Goal: Task Accomplishment & Management: Manage account settings

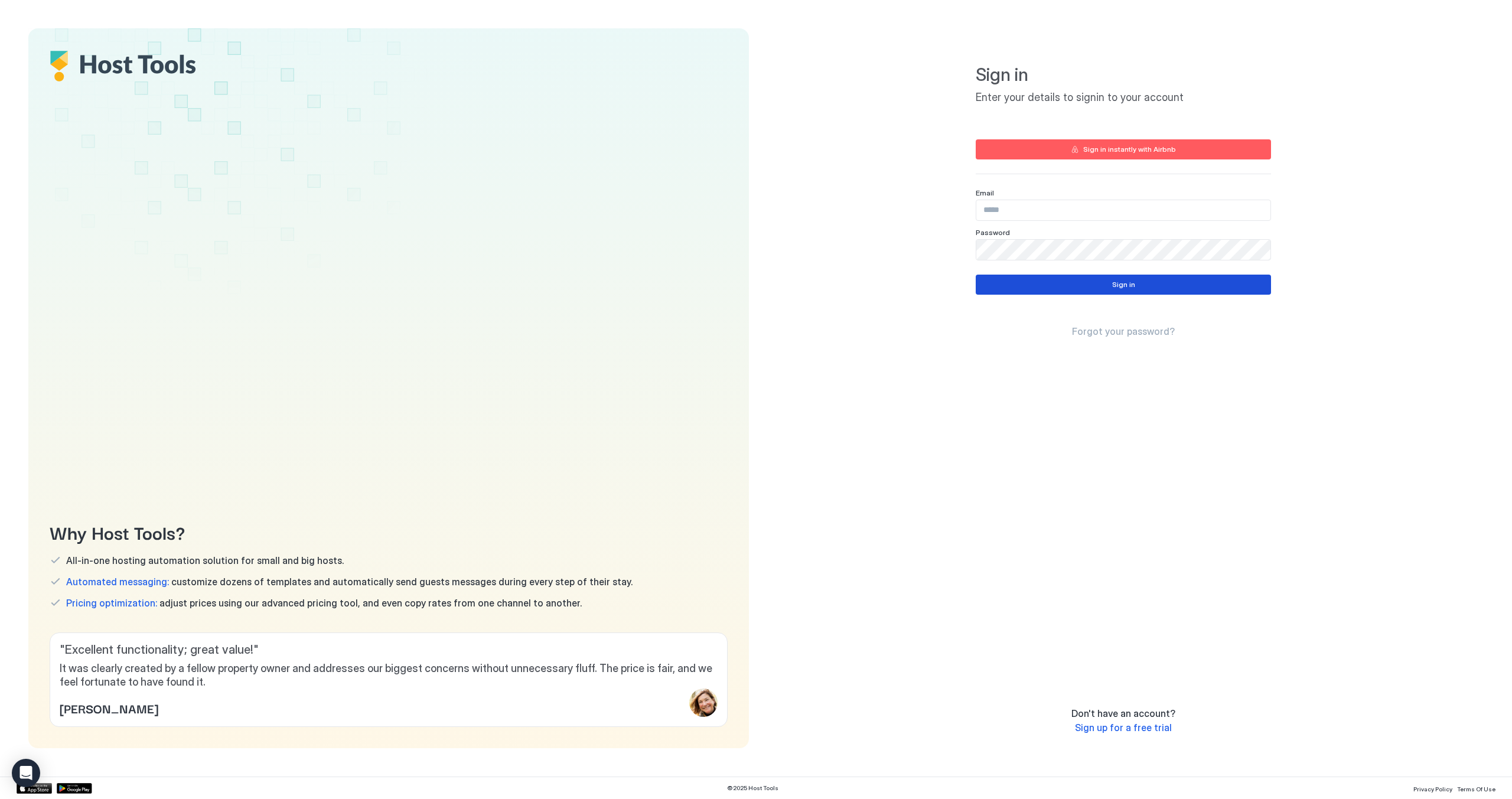
type input "**********"
click at [1023, 283] on button "Sign in" at bounding box center [1123, 285] width 296 height 20
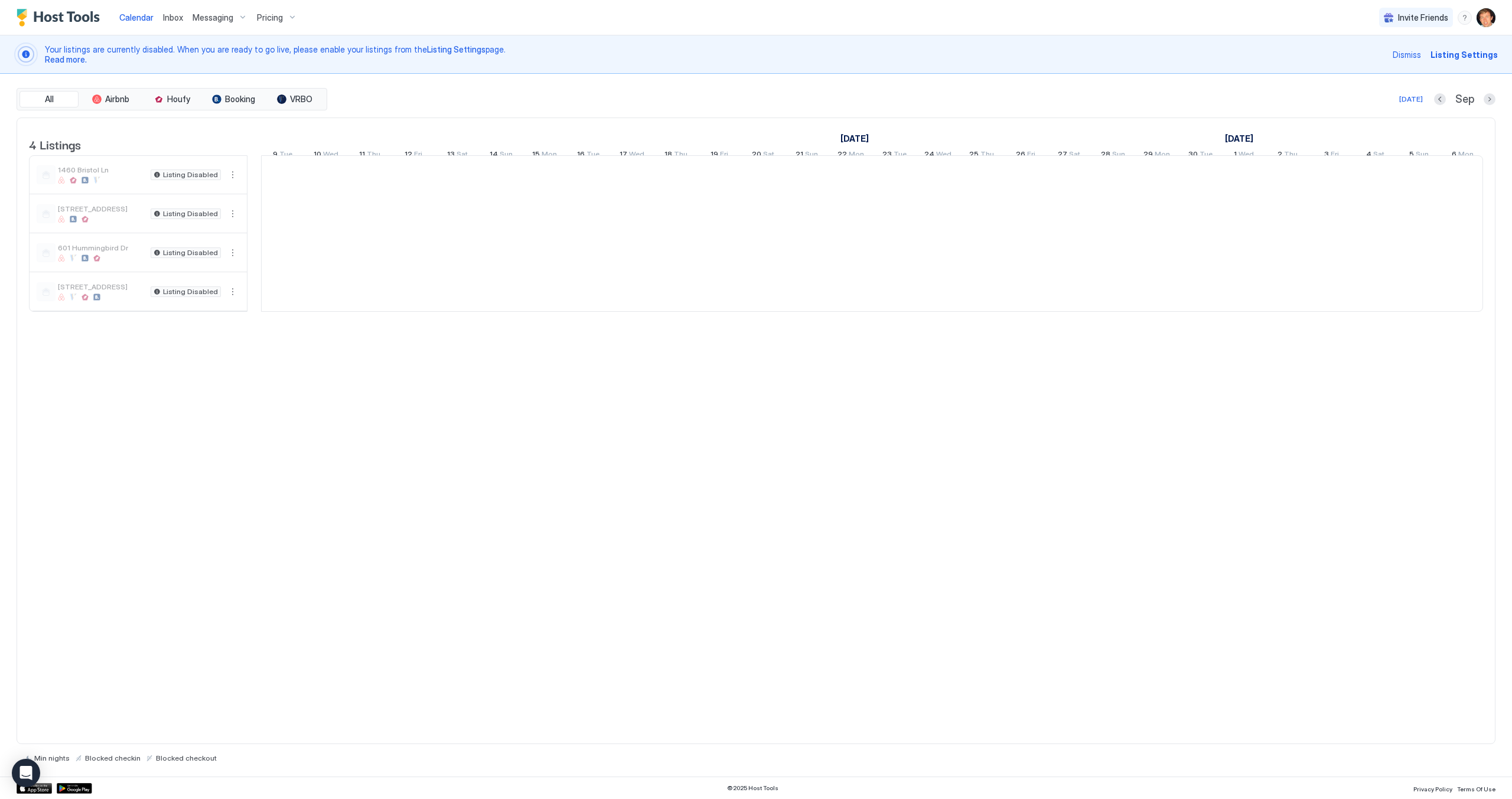
scroll to position [0, 656]
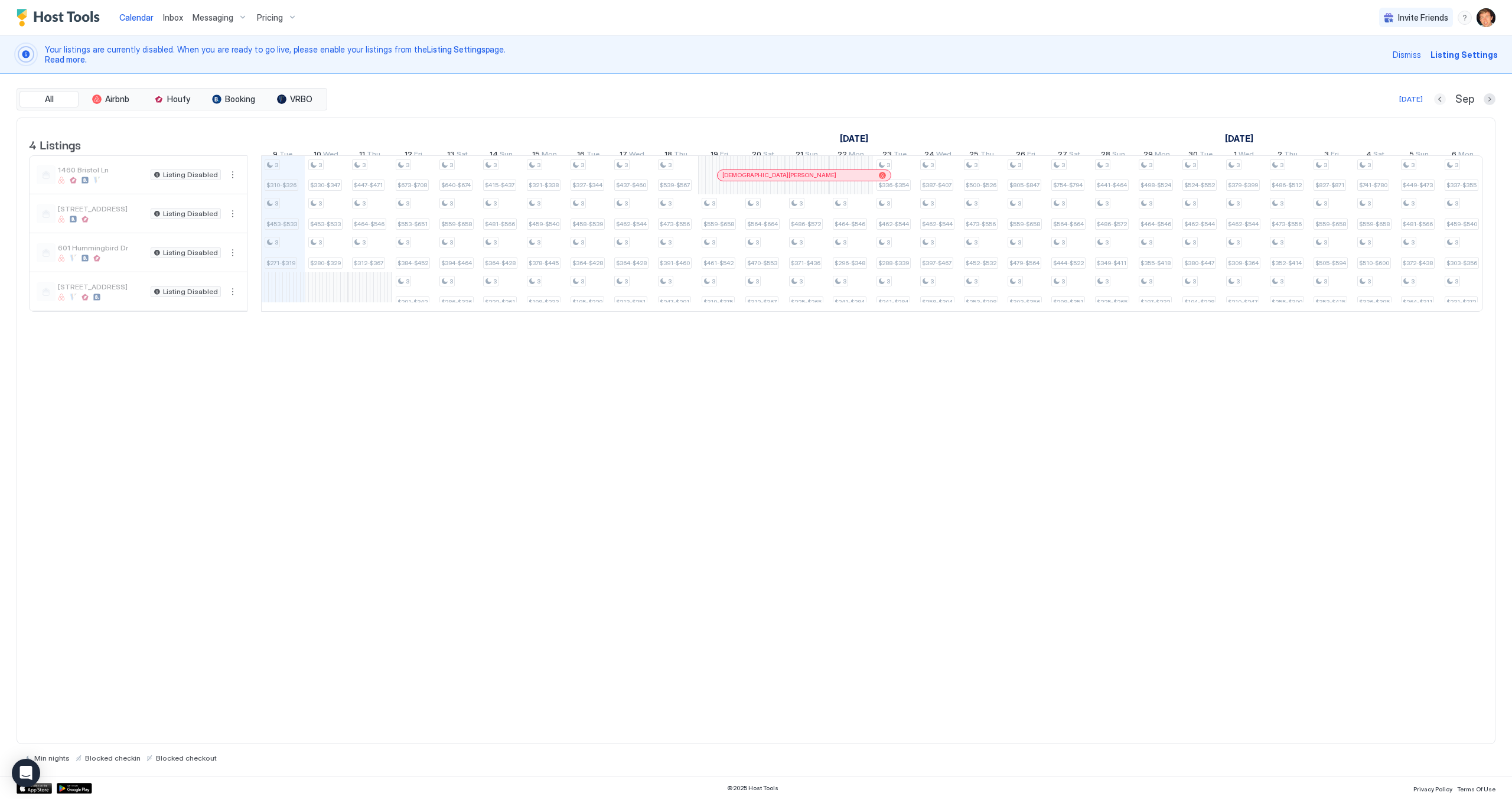
click at [1444, 102] on button "Previous month" at bounding box center [1440, 100] width 12 height 12
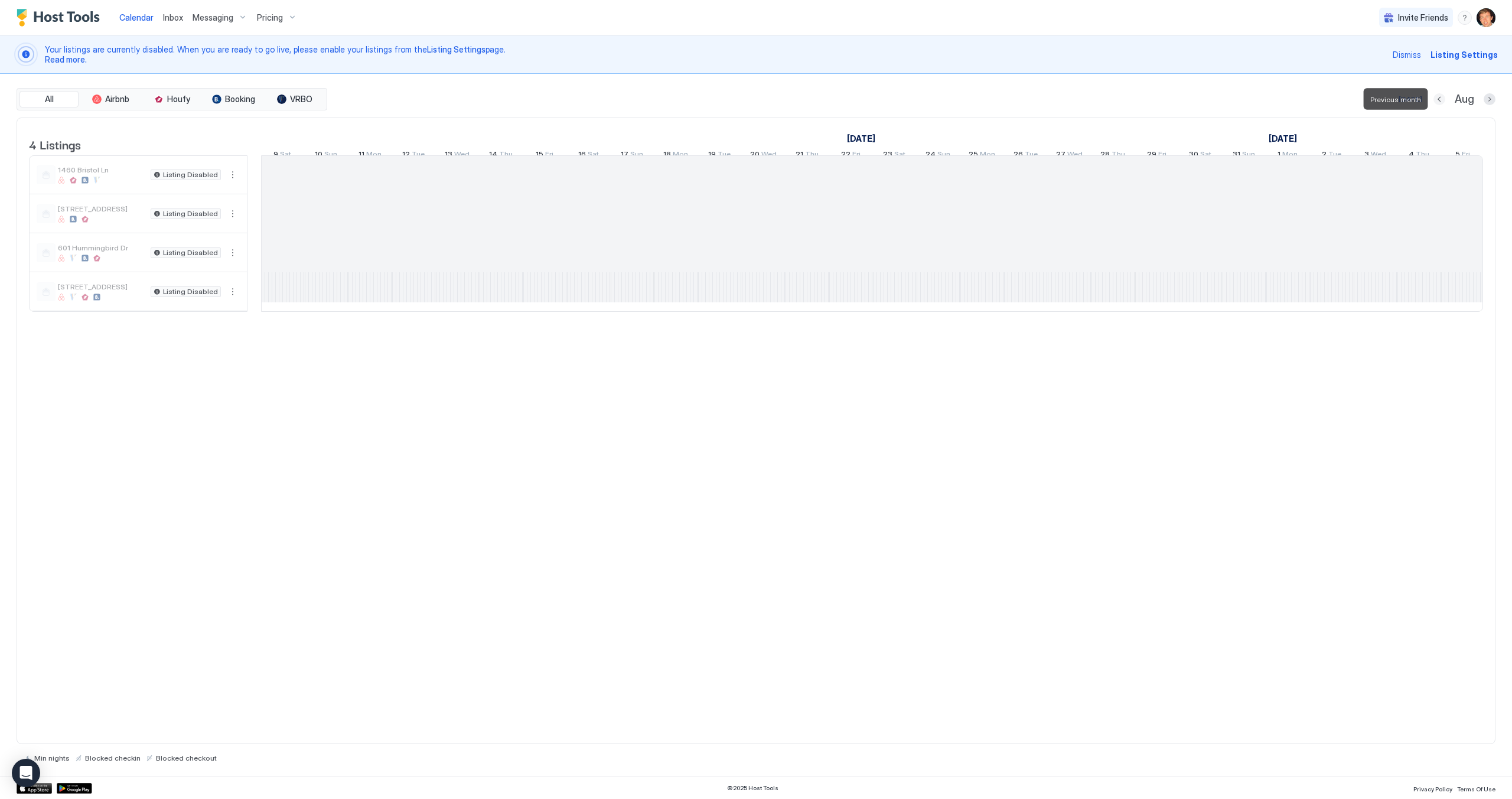
click at [1444, 102] on button "Previous month" at bounding box center [1439, 100] width 12 height 12
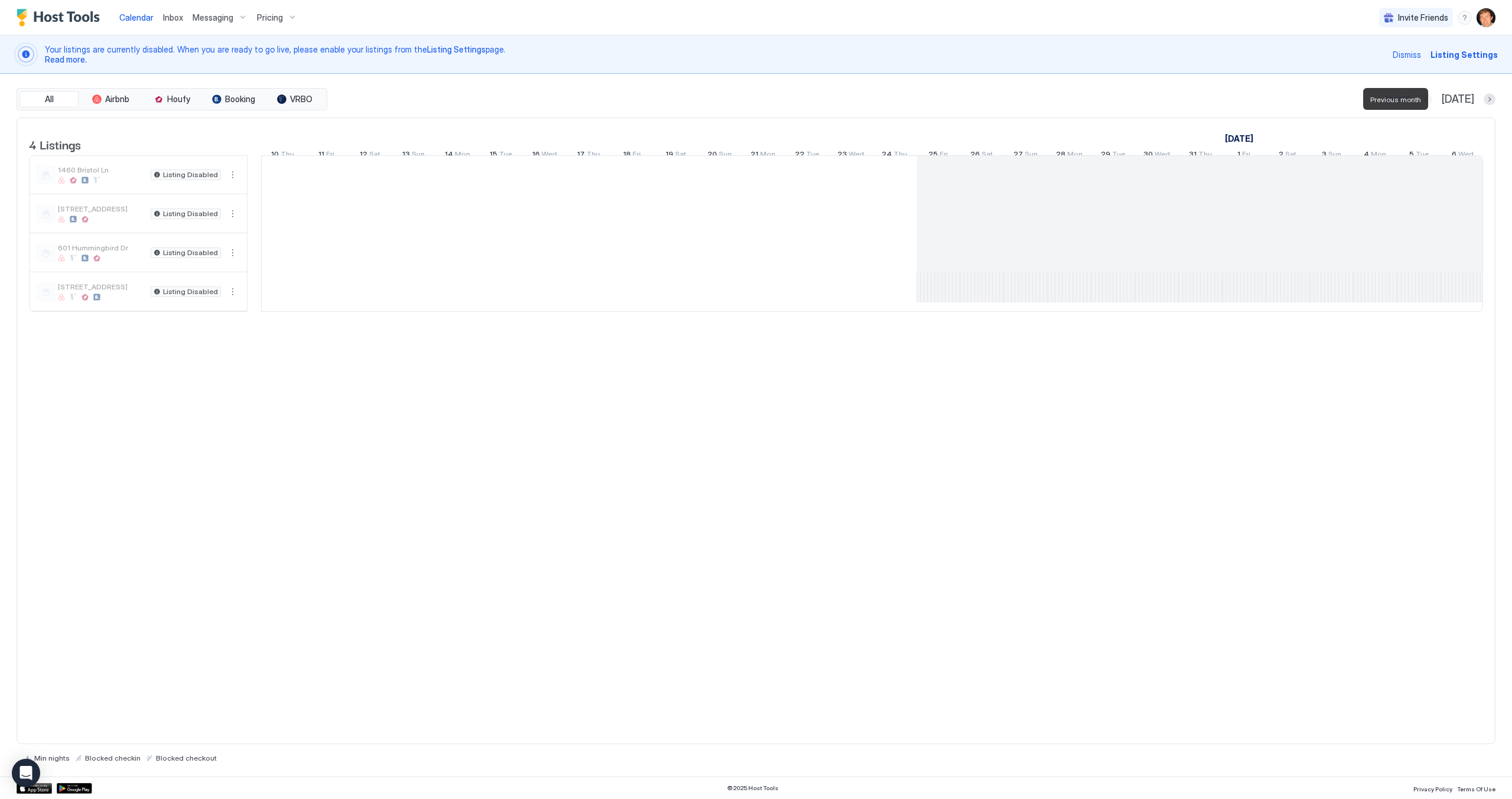
click at [1432, 102] on button "Previous month" at bounding box center [1427, 100] width 12 height 12
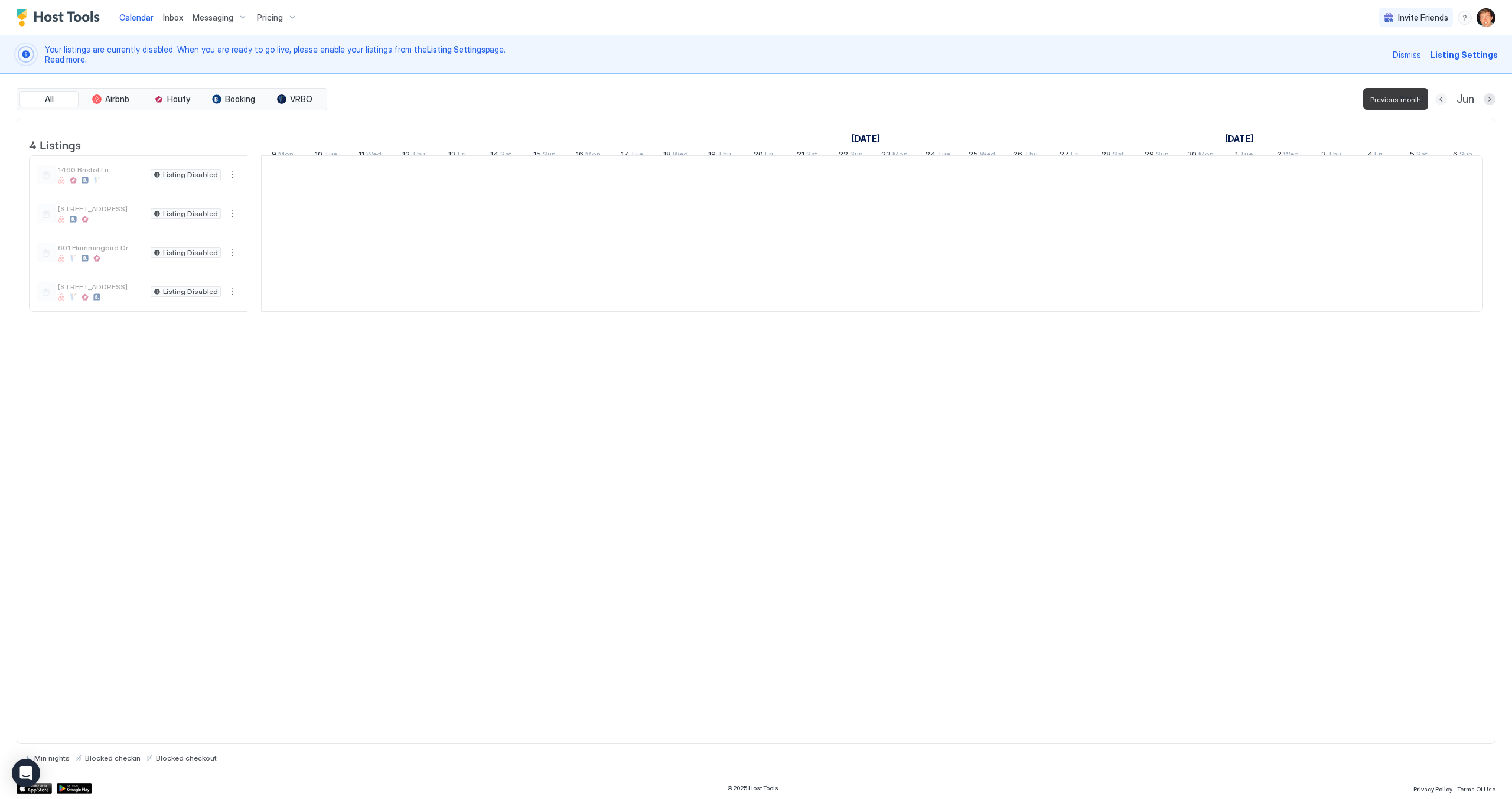
click at [1444, 102] on button "Previous month" at bounding box center [1441, 100] width 12 height 12
click at [1444, 102] on button "Previous month" at bounding box center [1443, 100] width 12 height 12
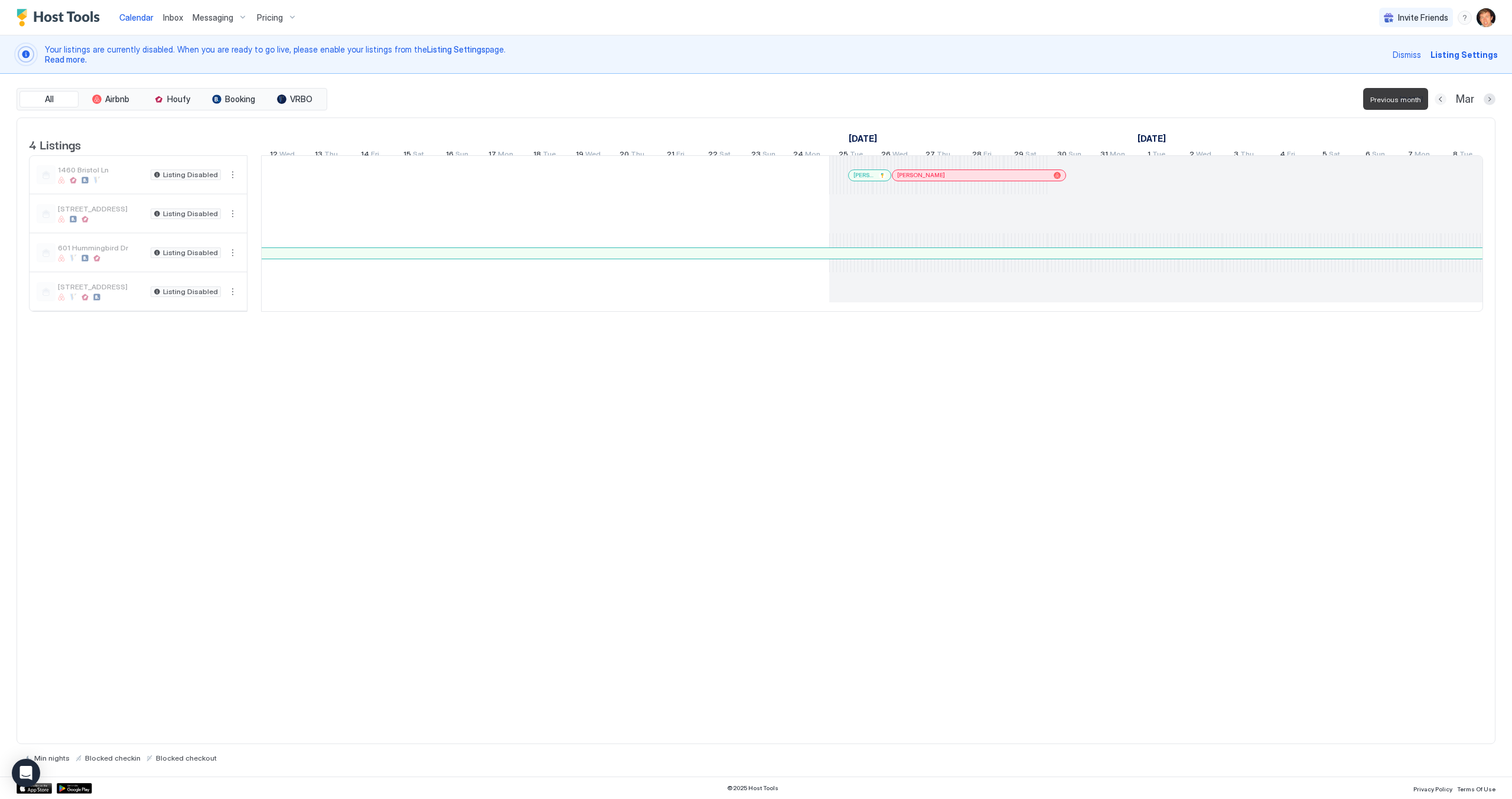
click at [1444, 102] on button "Previous month" at bounding box center [1441, 100] width 12 height 12
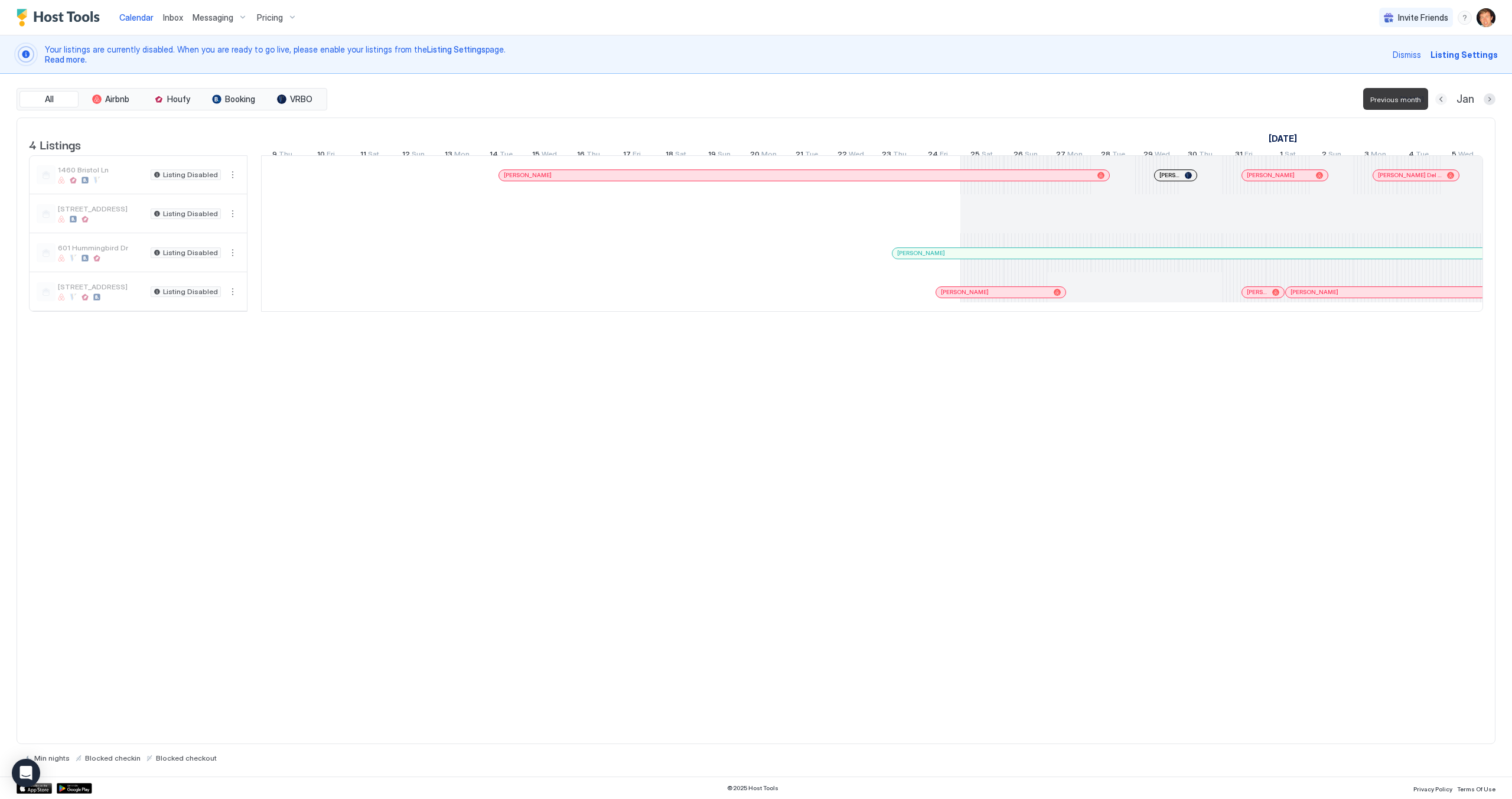
click at [1444, 102] on button "Previous month" at bounding box center [1441, 100] width 12 height 12
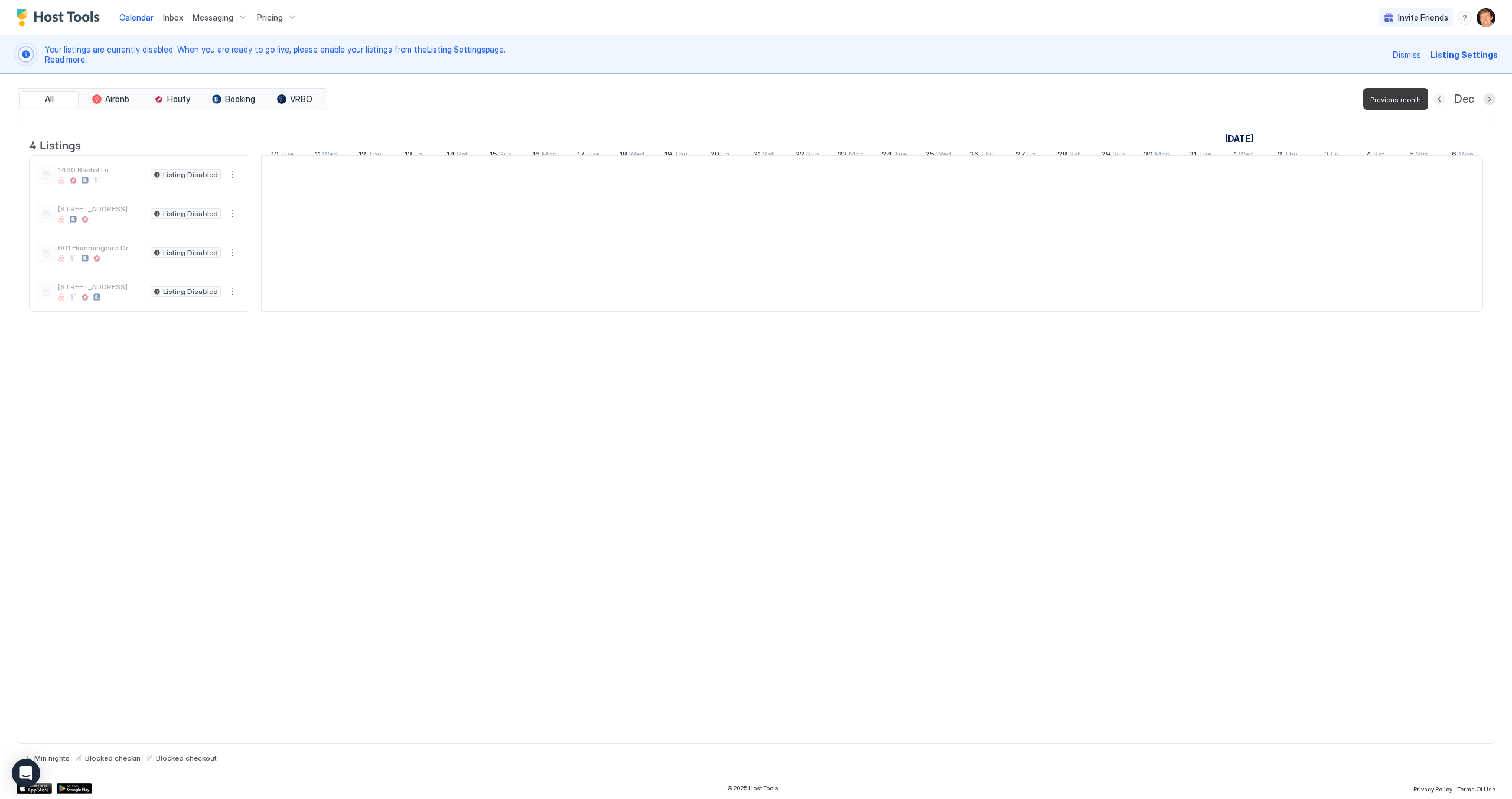
click at [1444, 102] on button "Previous month" at bounding box center [1439, 100] width 12 height 12
click at [1444, 102] on button "Previous month" at bounding box center [1441, 100] width 12 height 12
click at [1444, 102] on button "Previous month" at bounding box center [1440, 100] width 12 height 12
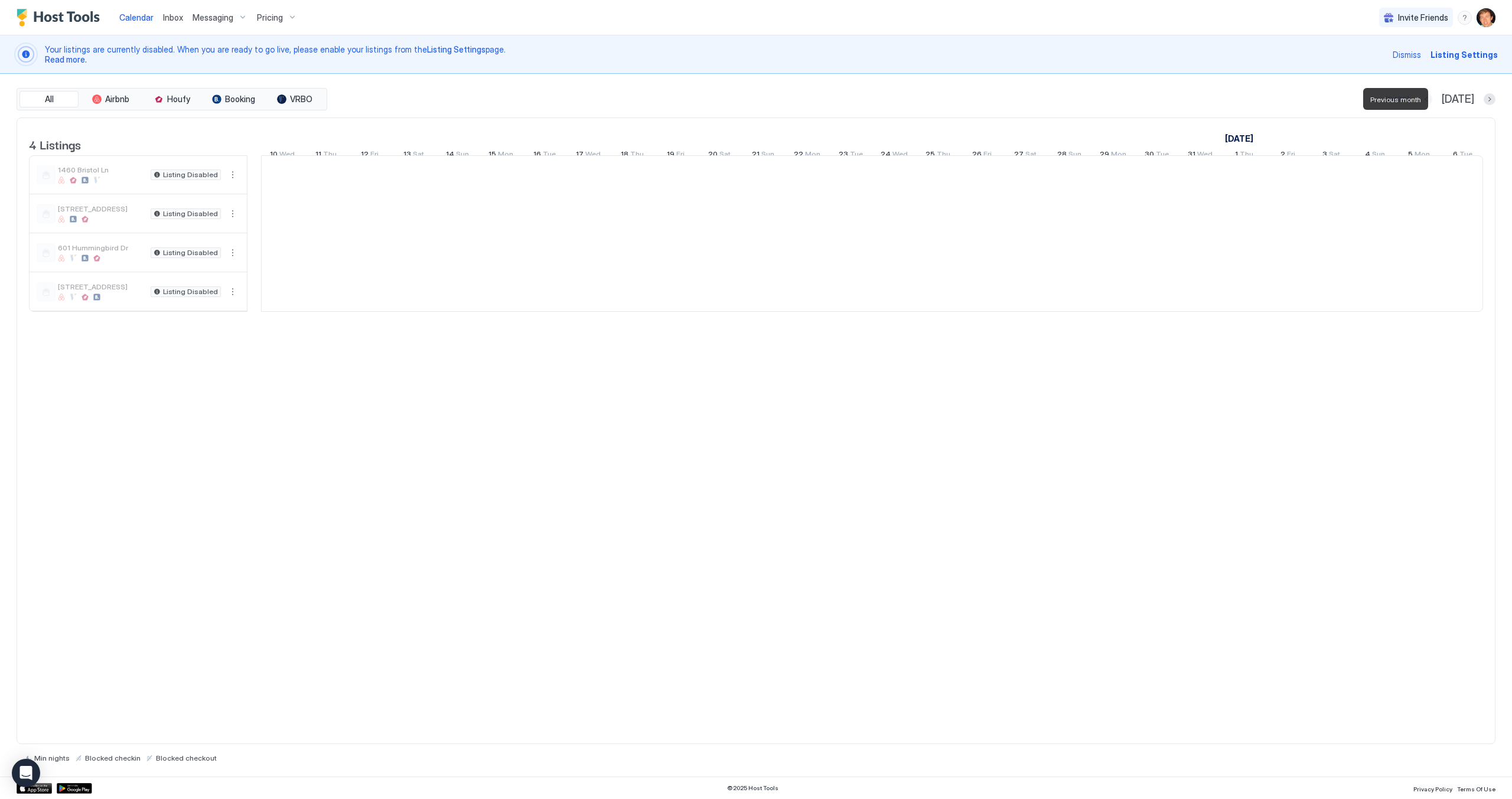
click at [1432, 102] on button "Previous month" at bounding box center [1427, 100] width 12 height 12
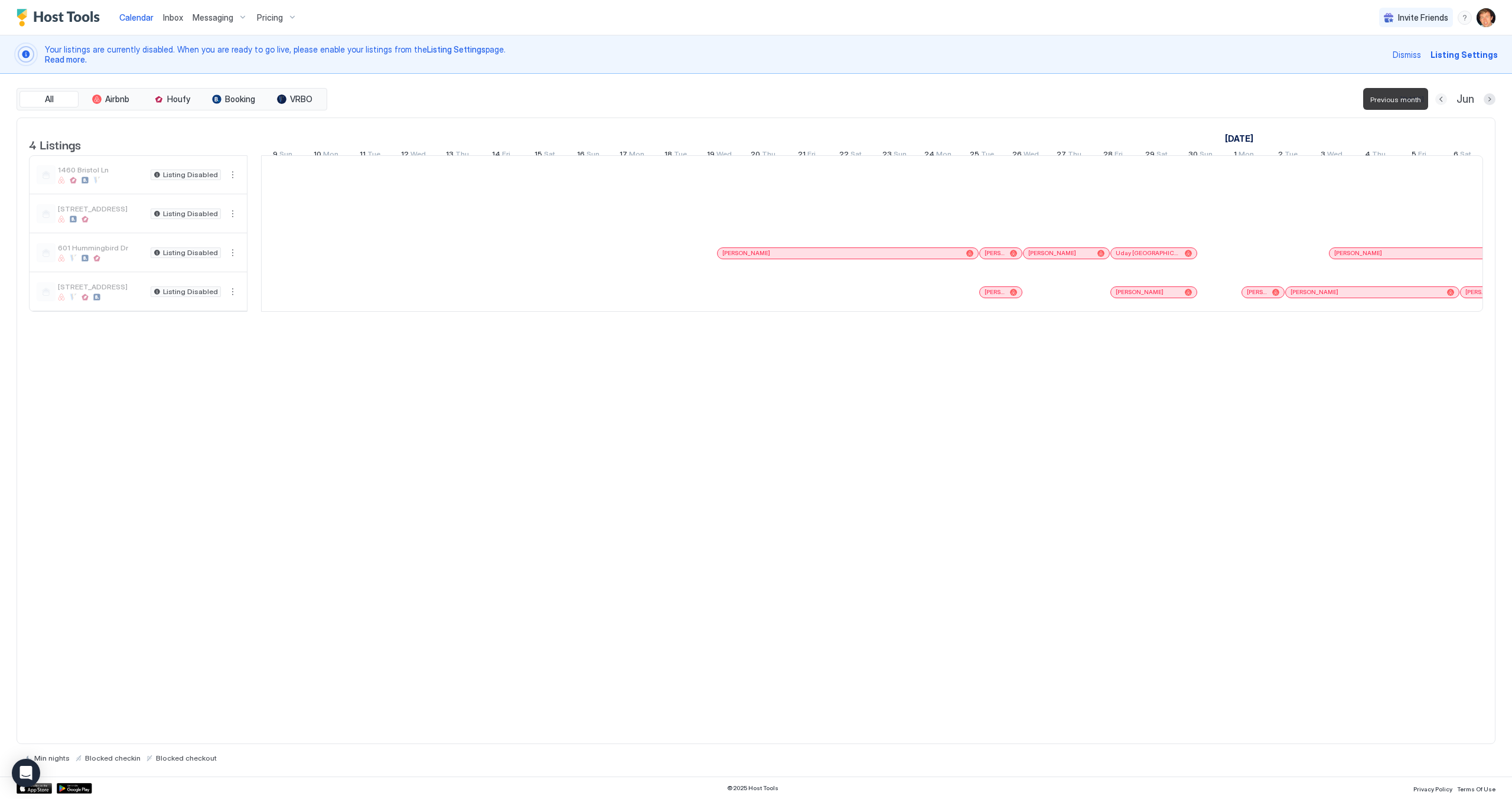
click at [1444, 102] on button "Previous month" at bounding box center [1441, 100] width 12 height 12
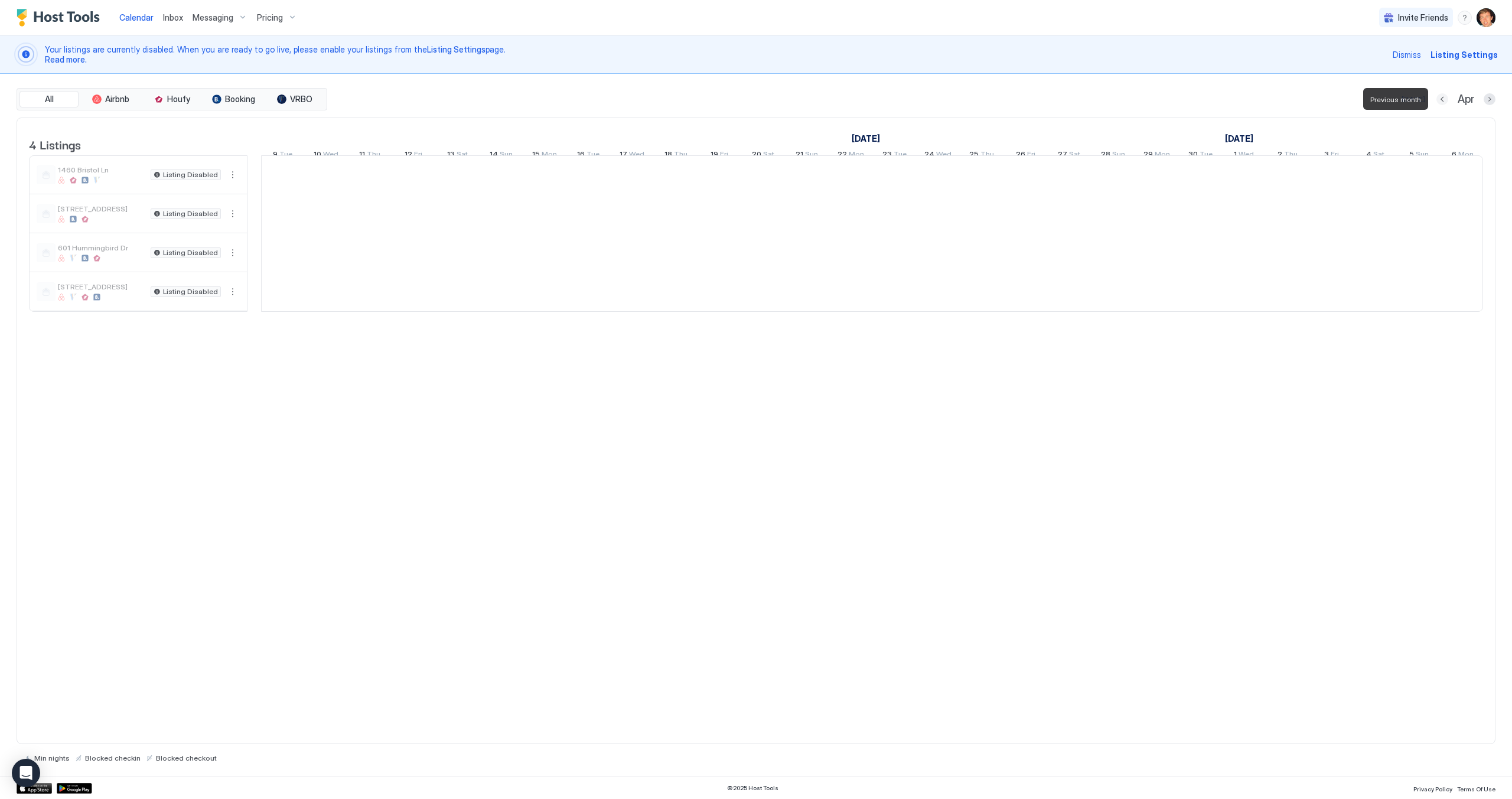
click at [1444, 102] on button "Previous month" at bounding box center [1443, 100] width 12 height 12
click at [1444, 102] on button "Previous month" at bounding box center [1441, 100] width 12 height 12
click at [1444, 102] on button "Previous month" at bounding box center [1441, 100] width 12 height 12
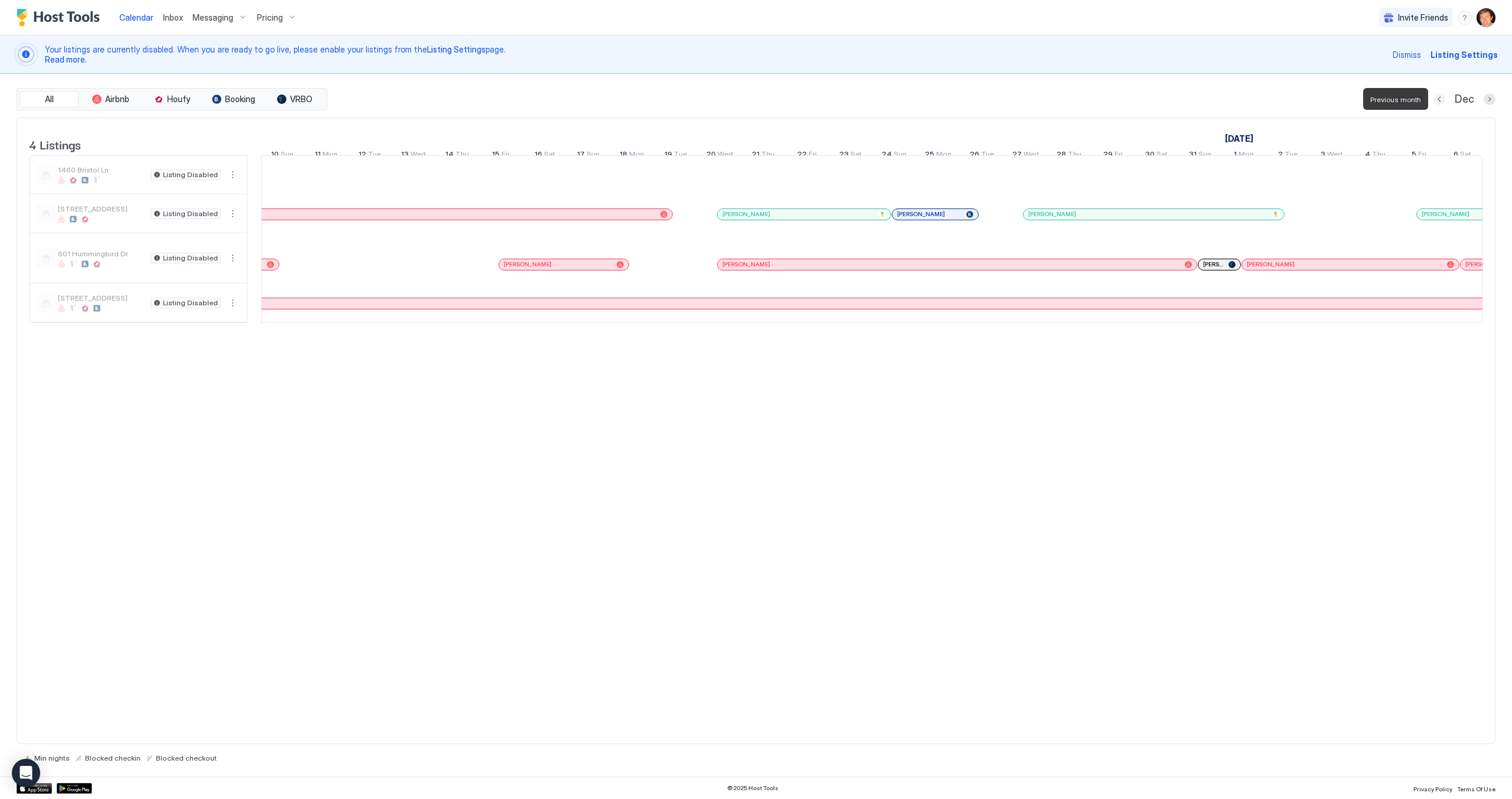
click at [1444, 102] on button "Previous month" at bounding box center [1439, 100] width 12 height 12
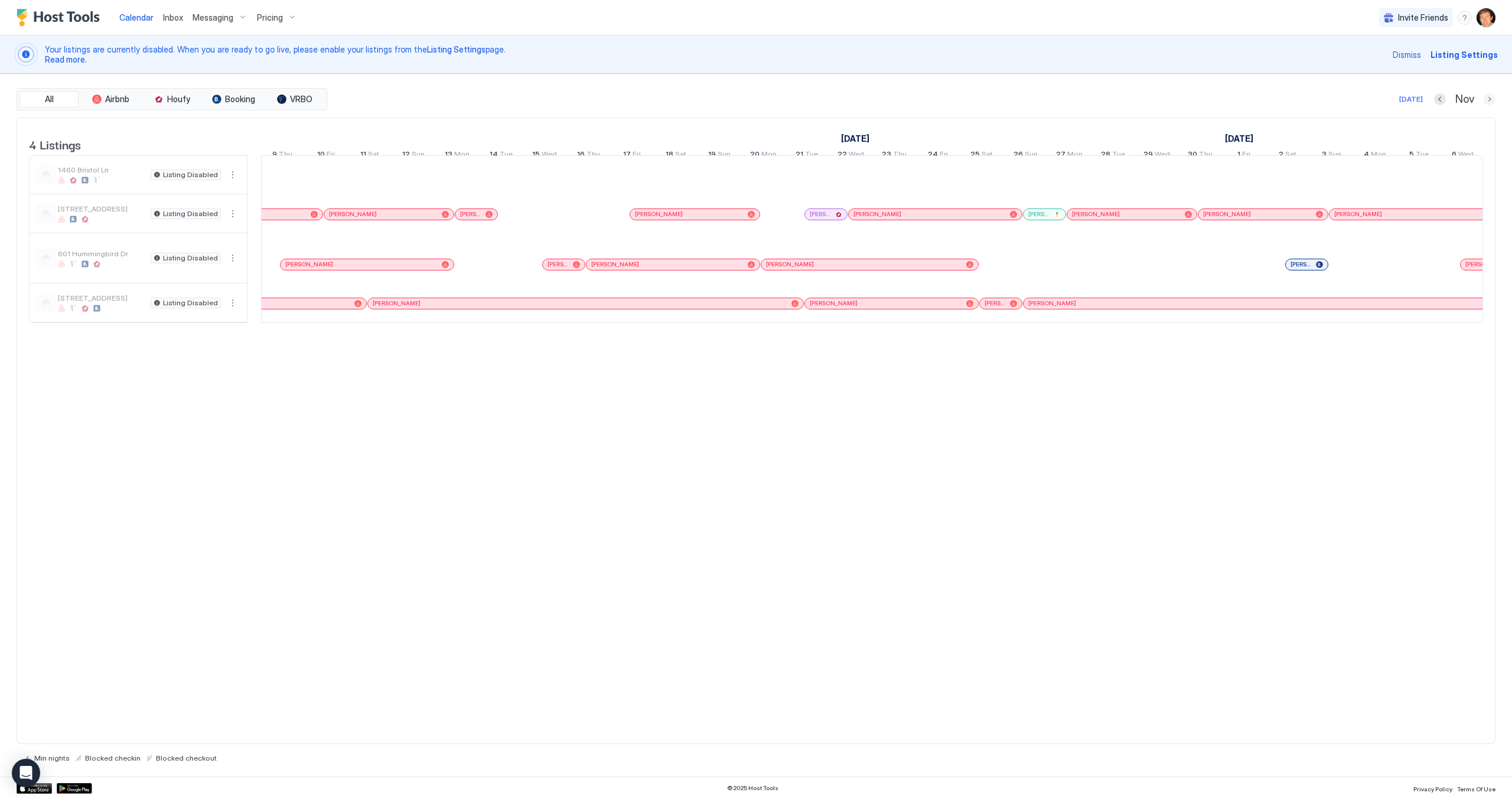
click at [1490, 97] on button "Next month" at bounding box center [1490, 100] width 12 height 12
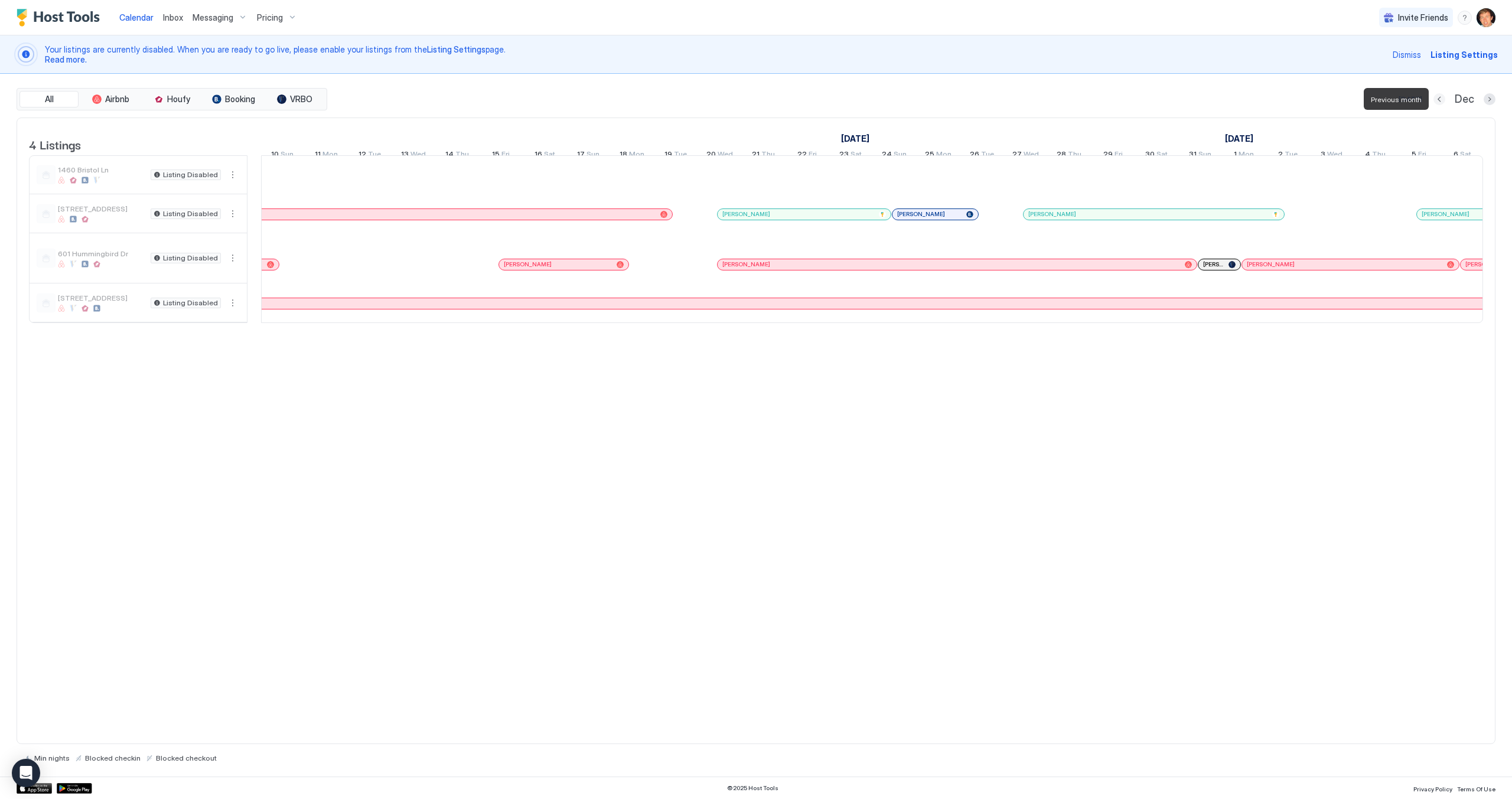
click at [1439, 99] on button "Previous month" at bounding box center [1439, 100] width 12 height 12
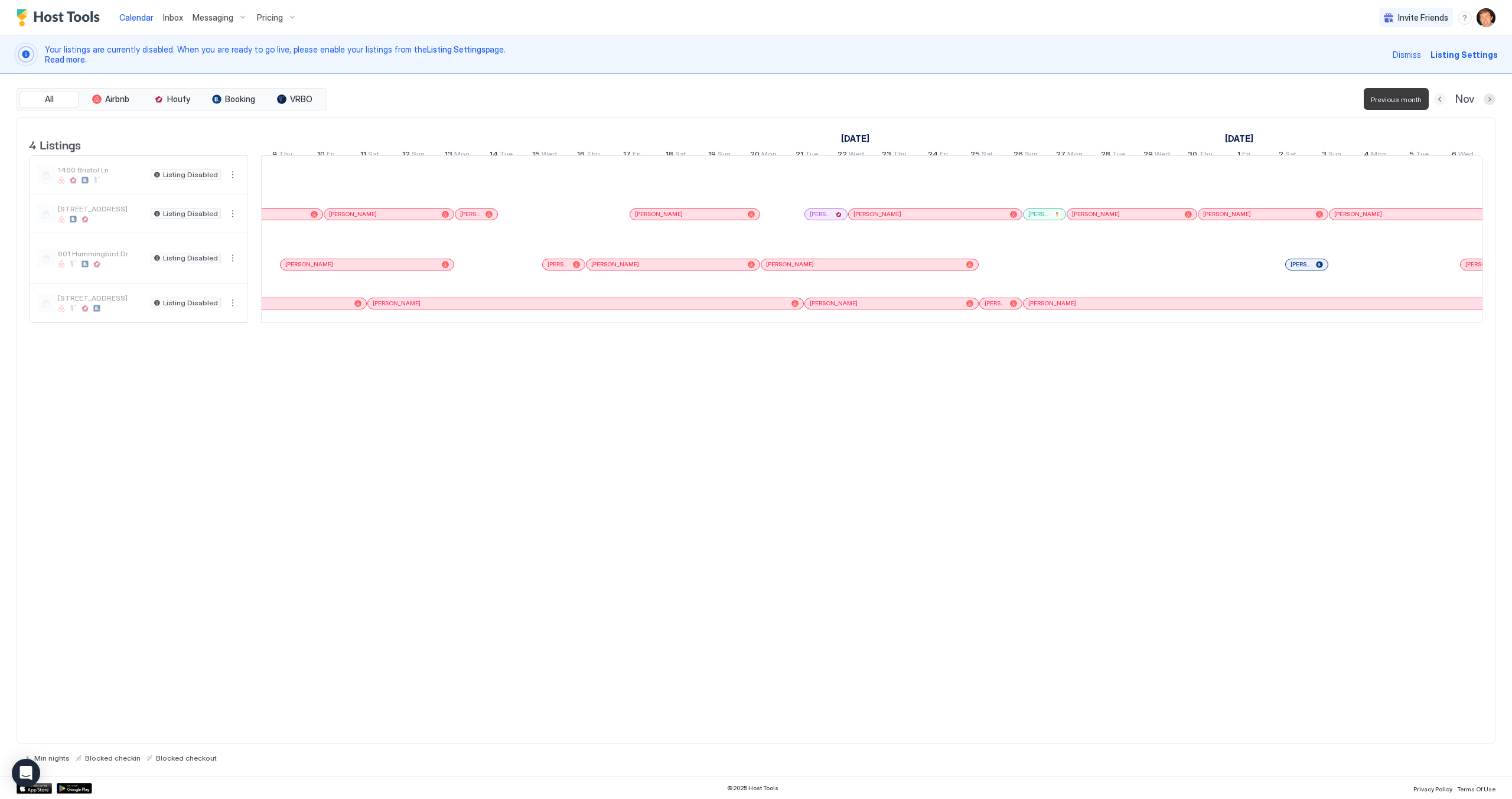
click at [1439, 99] on button "Previous month" at bounding box center [1440, 100] width 12 height 12
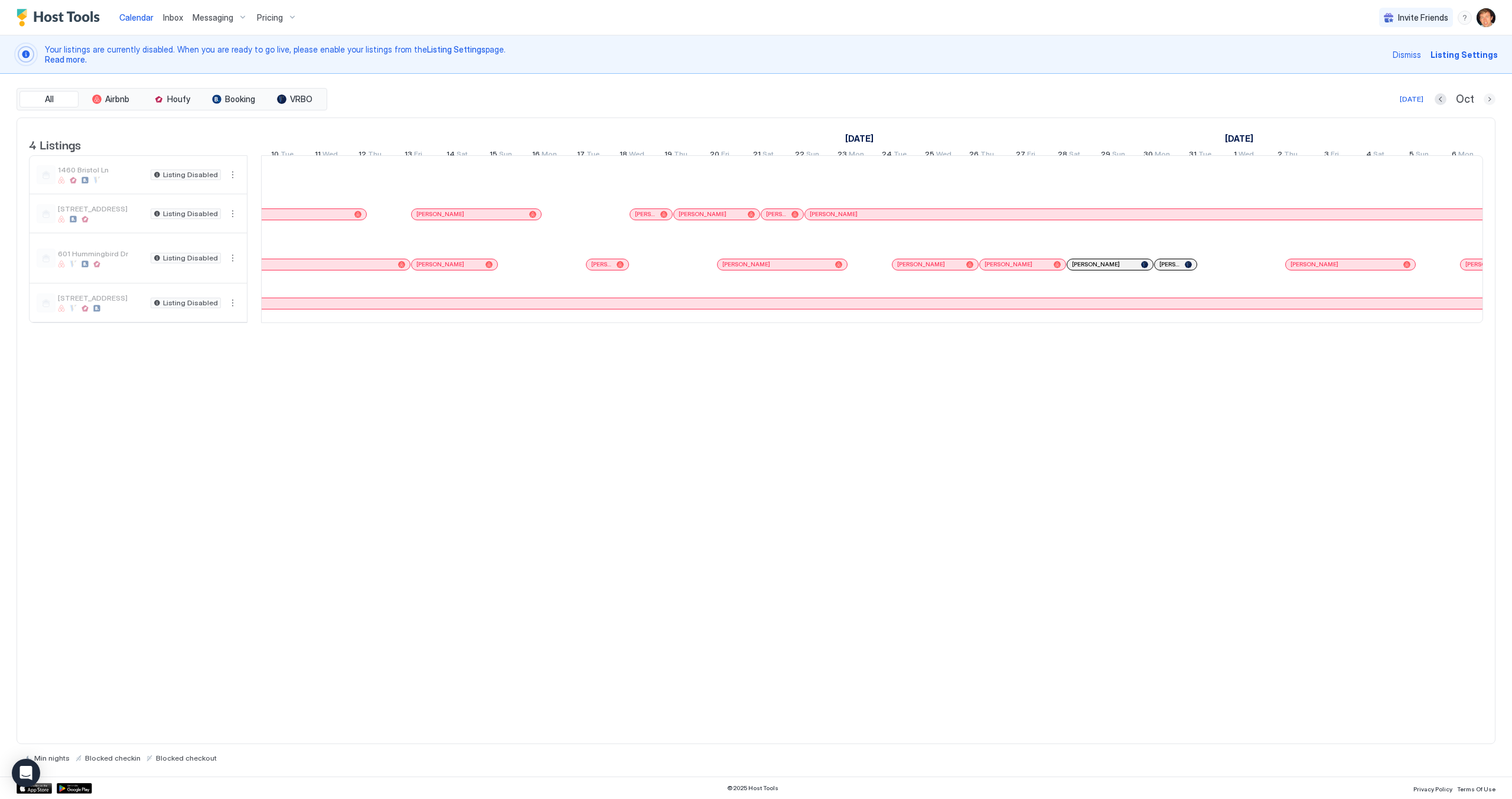
click at [1488, 99] on button "Next month" at bounding box center [1490, 100] width 12 height 12
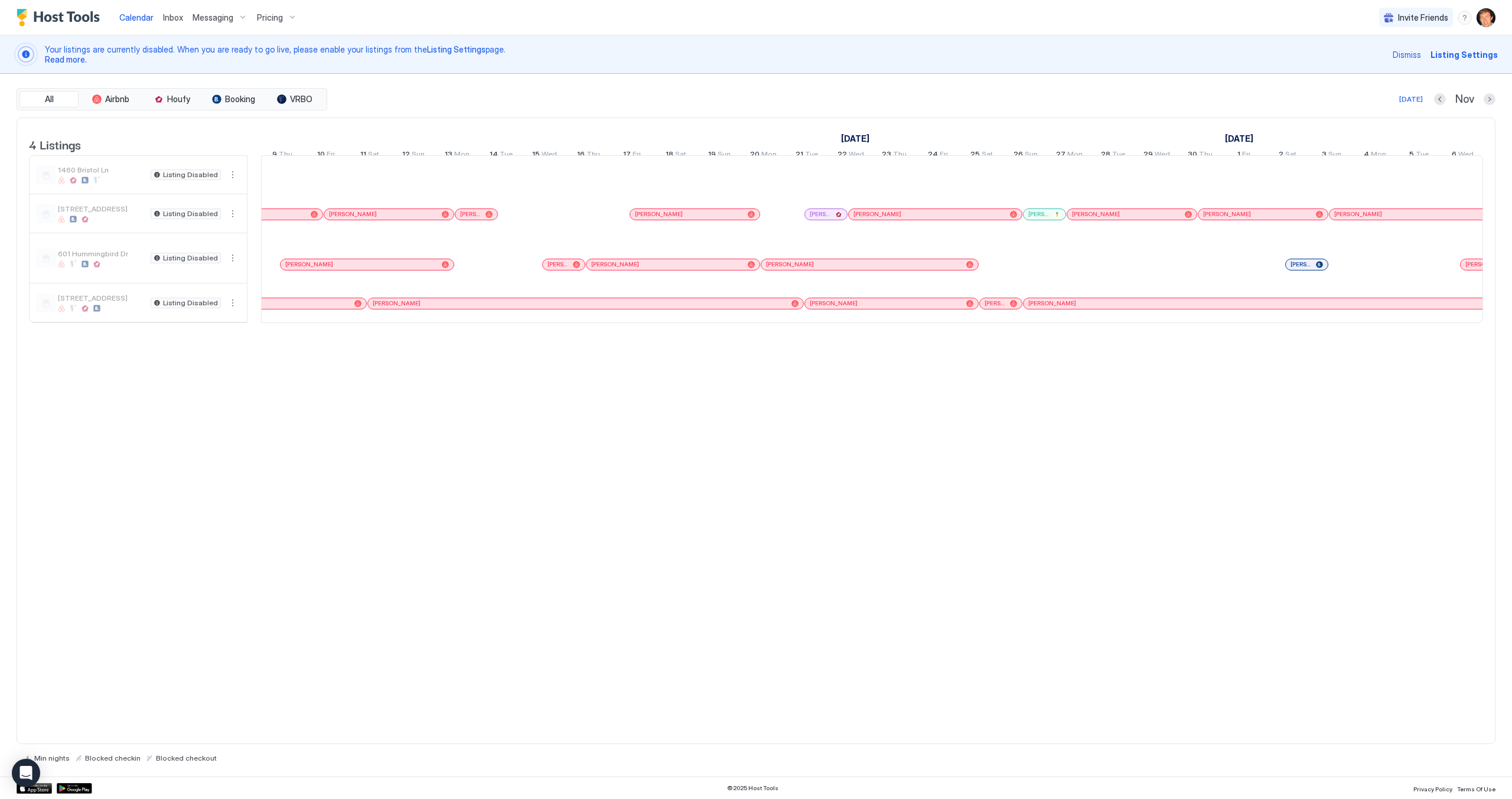
click at [406, 219] on div at bounding box center [406, 214] width 9 height 9
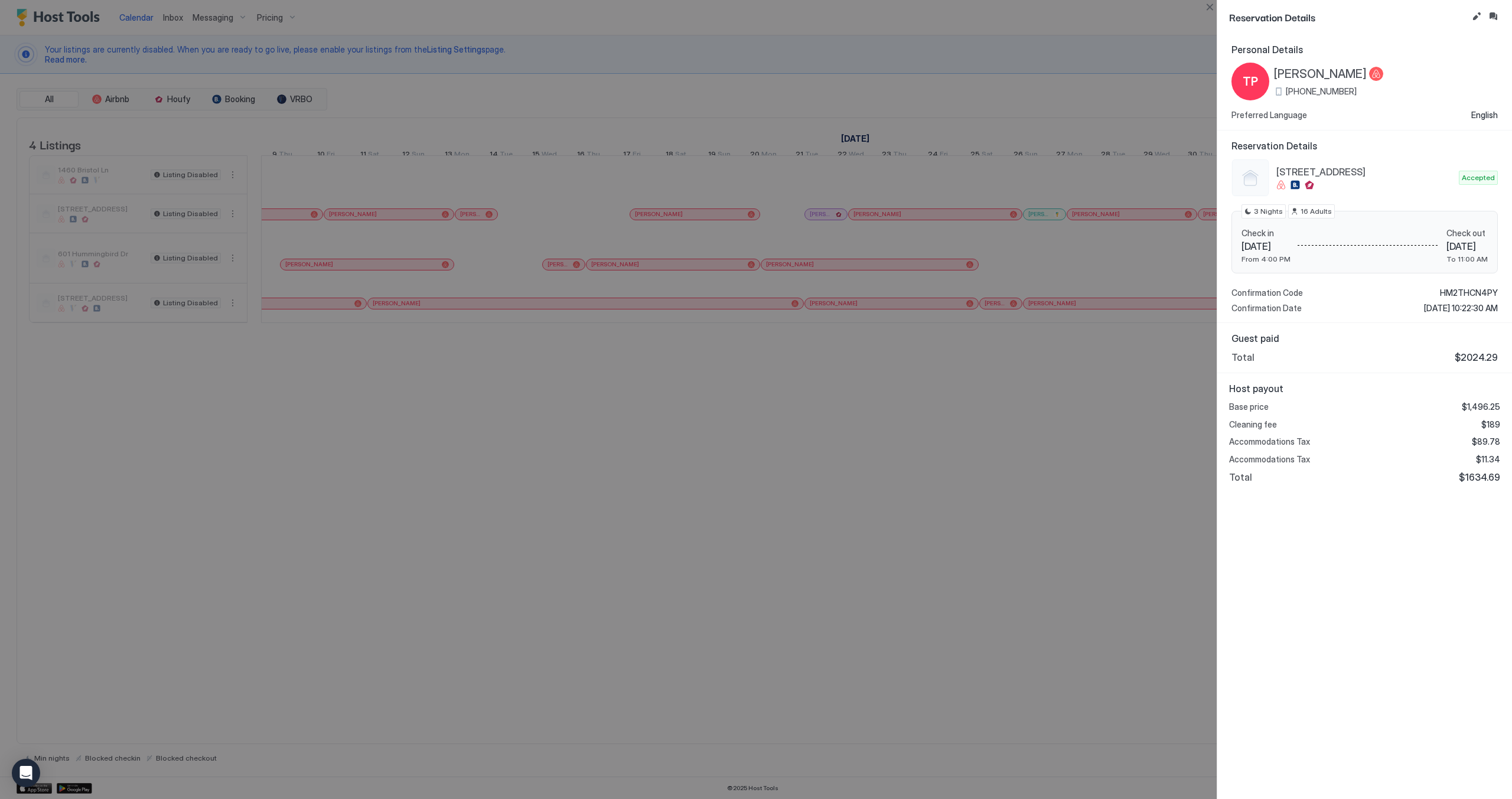
click at [352, 442] on div at bounding box center [756, 399] width 1512 height 799
click at [949, 588] on div at bounding box center [756, 399] width 1512 height 799
click at [1060, 54] on div at bounding box center [756, 399] width 1512 height 799
click at [1211, 8] on button "Close" at bounding box center [1209, 7] width 14 height 14
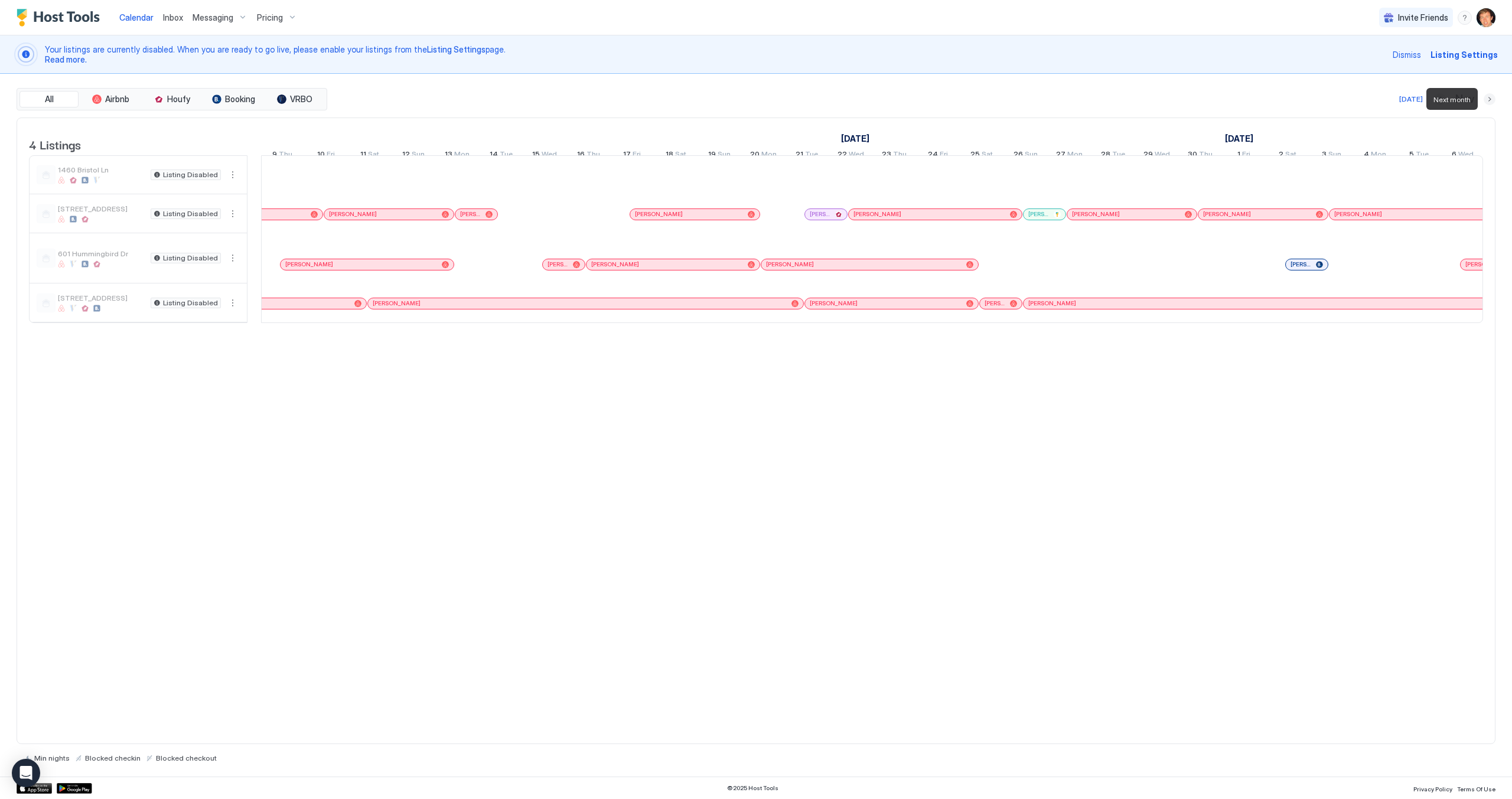
click at [1487, 102] on button "Next month" at bounding box center [1490, 100] width 12 height 12
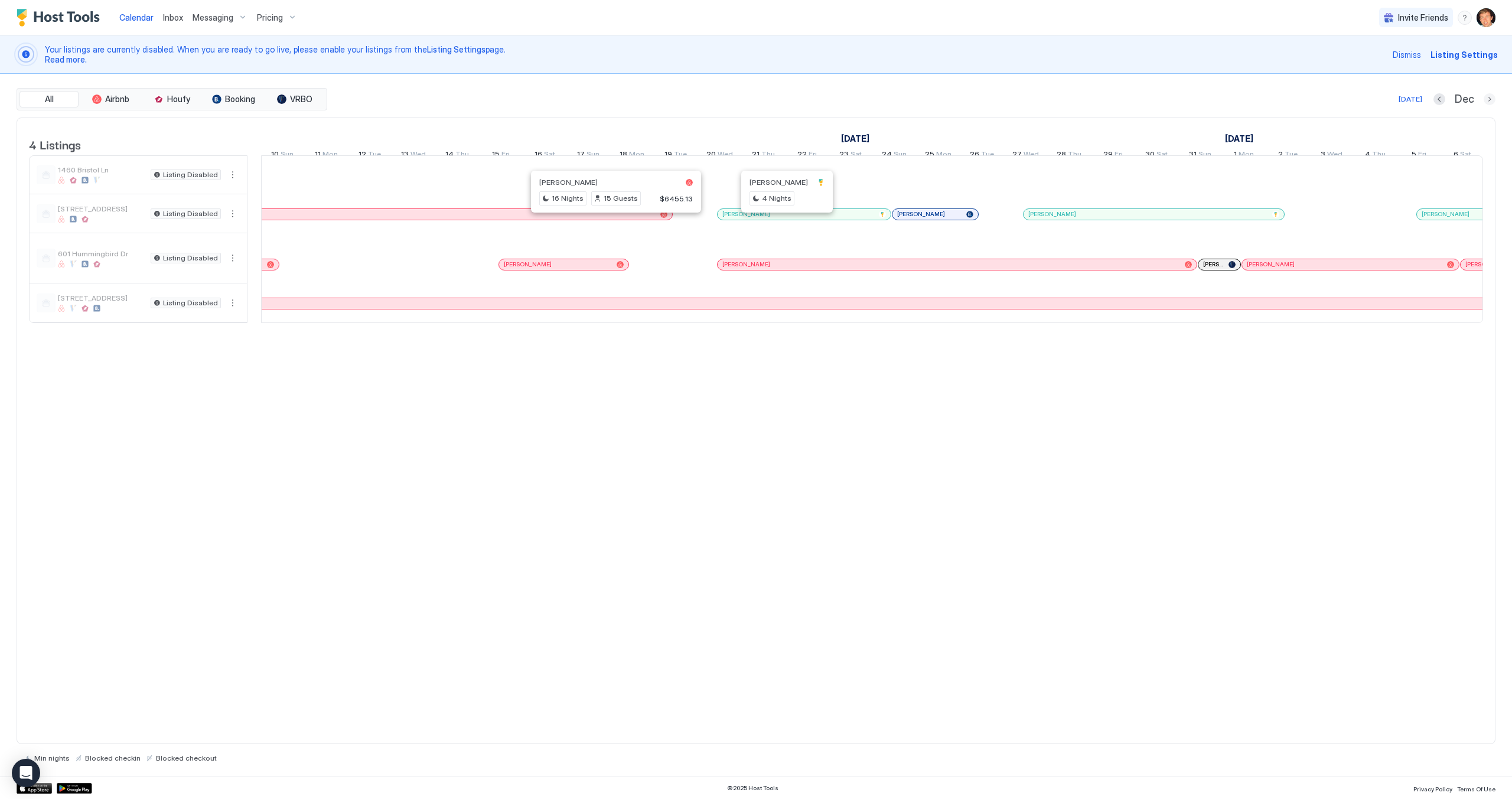
click at [1488, 98] on button "Next month" at bounding box center [1490, 100] width 12 height 12
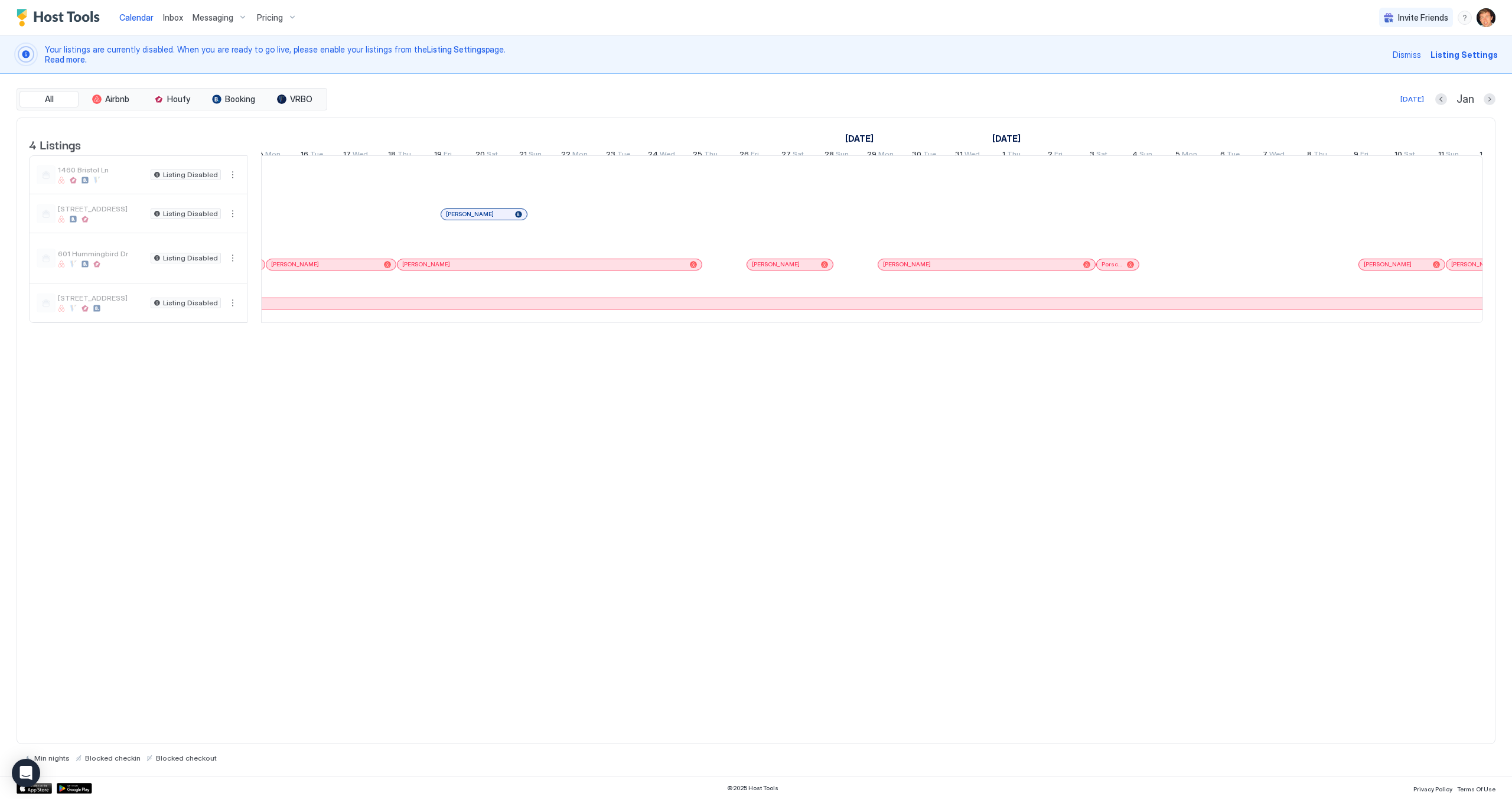
scroll to position [0, 959]
